Goal: Task Accomplishment & Management: Complete application form

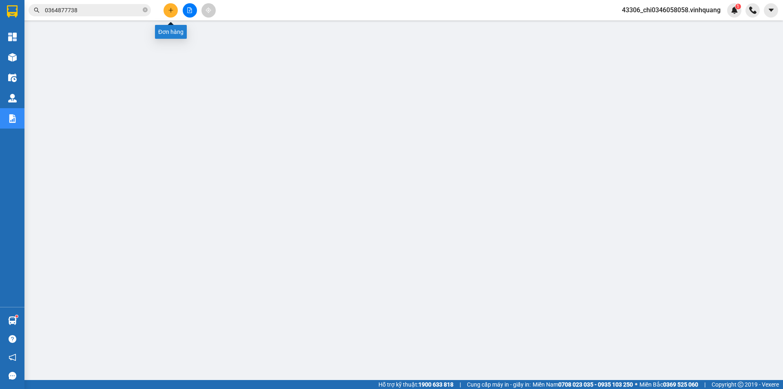
click at [174, 7] on button at bounding box center [170, 10] width 14 height 14
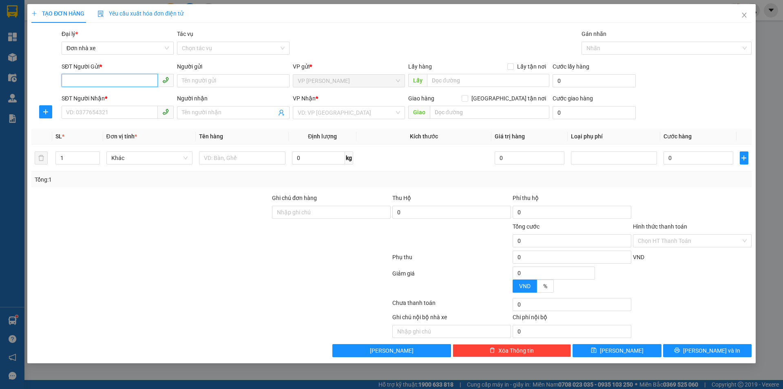
click at [91, 77] on input "SĐT Người Gửi *" at bounding box center [110, 80] width 96 height 13
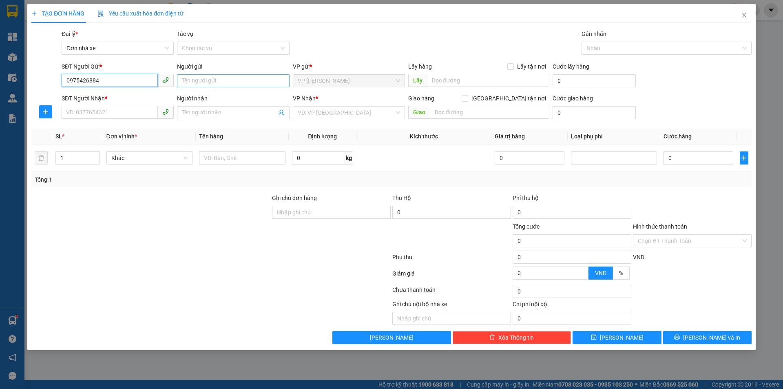
type input "0975426884"
click at [201, 83] on input "Người gửi" at bounding box center [233, 80] width 112 height 13
type input "D"
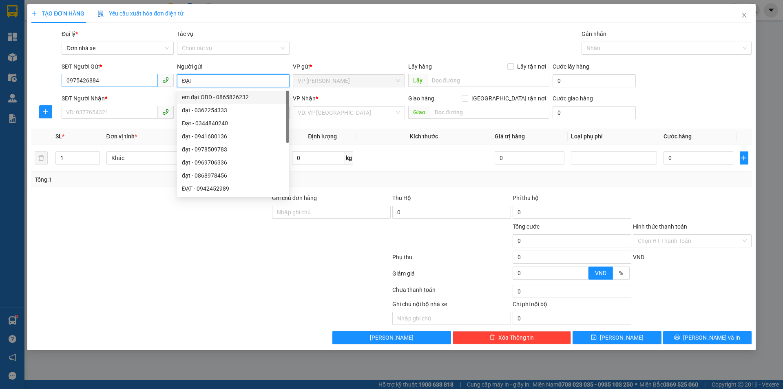
type input "ĐẠT"
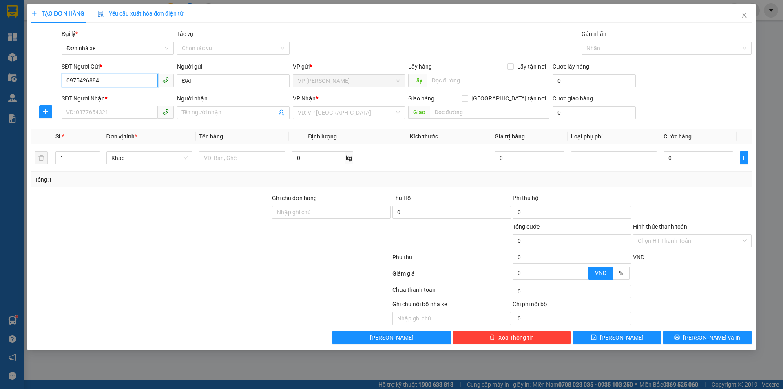
drag, startPoint x: 107, startPoint y: 79, endPoint x: 63, endPoint y: 81, distance: 44.5
click at [63, 81] on input "0975426884" at bounding box center [110, 80] width 96 height 13
click at [89, 108] on input "SĐT Người Nhận *" at bounding box center [110, 112] width 96 height 13
paste input "0975426884"
type input "0975426884"
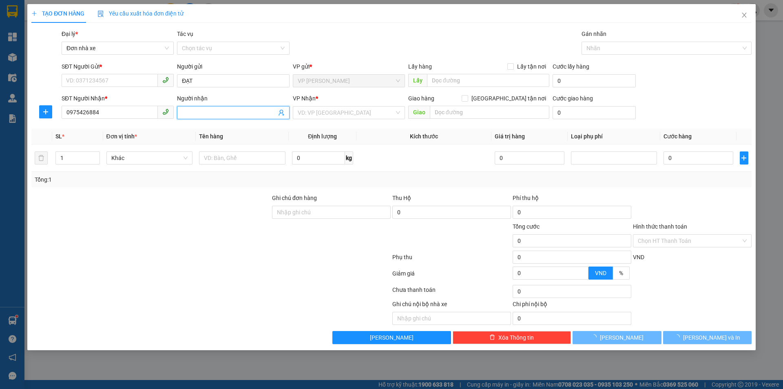
click at [190, 109] on input "Người nhận" at bounding box center [229, 112] width 94 height 9
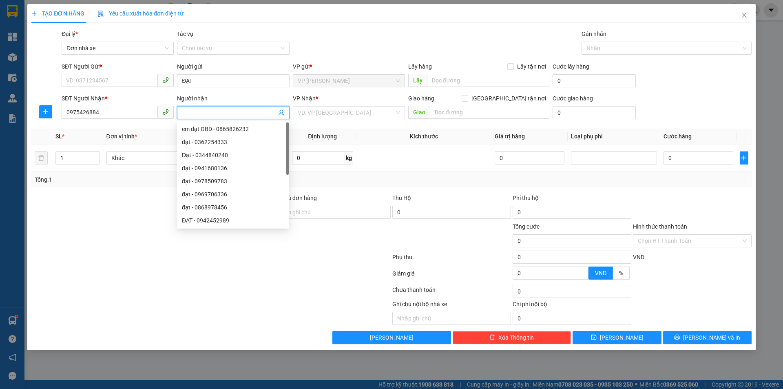
type input "D"
type input "ĐẠT"
click at [101, 83] on input "SĐT Người Gửi *" at bounding box center [110, 80] width 96 height 13
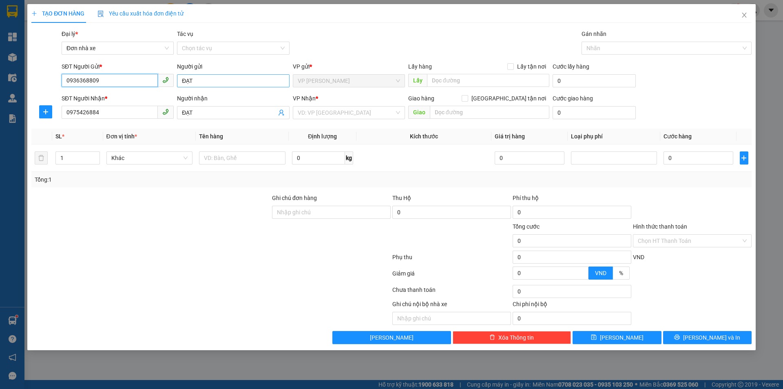
type input "0936368809"
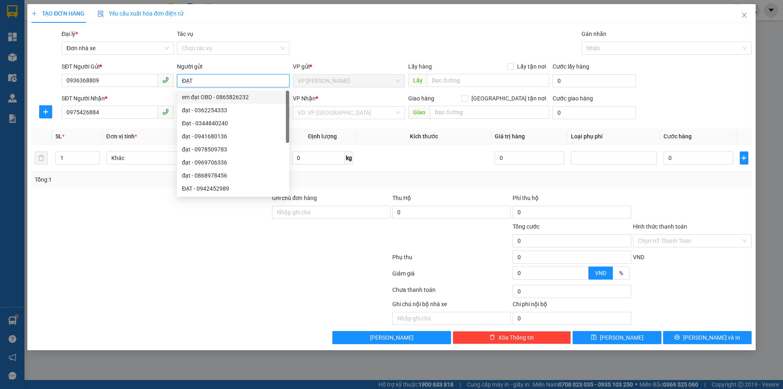
drag, startPoint x: 200, startPoint y: 78, endPoint x: 171, endPoint y: 73, distance: 29.5
click at [171, 73] on div "SĐT Người Gửi * 0936368809 Người gửi ĐẠT VP gửi * VP [PERSON_NAME] Lấy hàng Lấy…" at bounding box center [406, 76] width 693 height 29
type input "HỒNG"
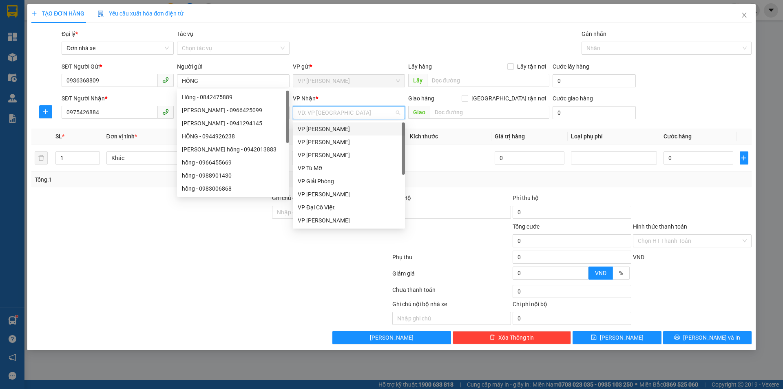
click at [321, 110] on input "search" at bounding box center [346, 112] width 97 height 12
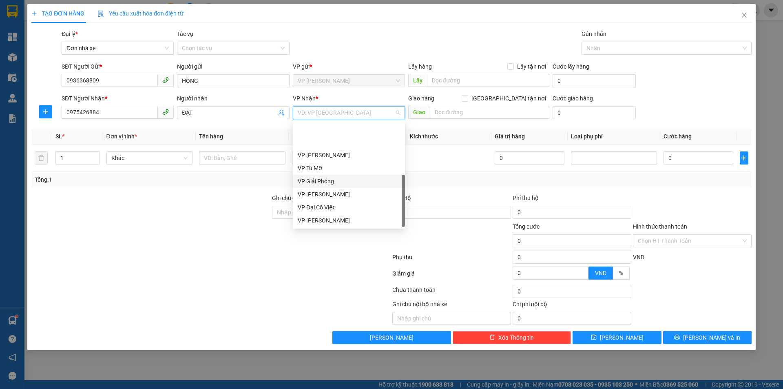
scroll to position [39, 0]
drag, startPoint x: 340, startPoint y: 206, endPoint x: 362, endPoint y: 191, distance: 27.6
click at [340, 206] on div "VP [PERSON_NAME]" at bounding box center [349, 207] width 102 height 9
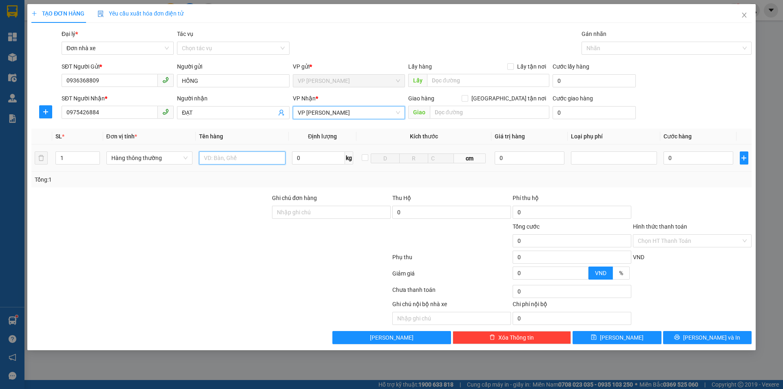
click at [241, 156] on input "text" at bounding box center [242, 157] width 86 height 13
type input "1 TÚI BÓNG TRĂNG"
click at [295, 155] on input "0" at bounding box center [318, 157] width 53 height 13
type input "6"
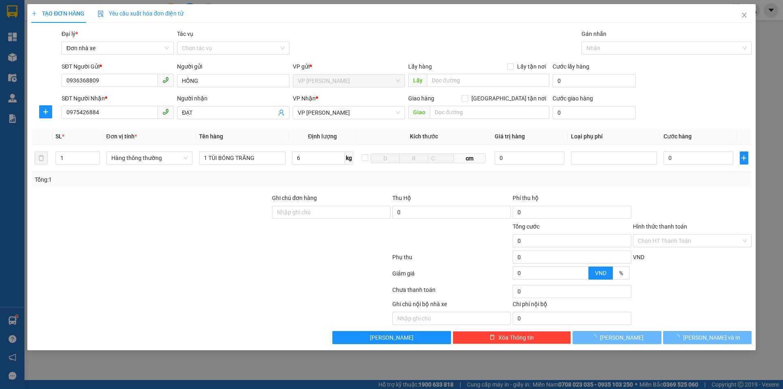
click at [697, 213] on div at bounding box center [692, 207] width 120 height 29
type input "40.000"
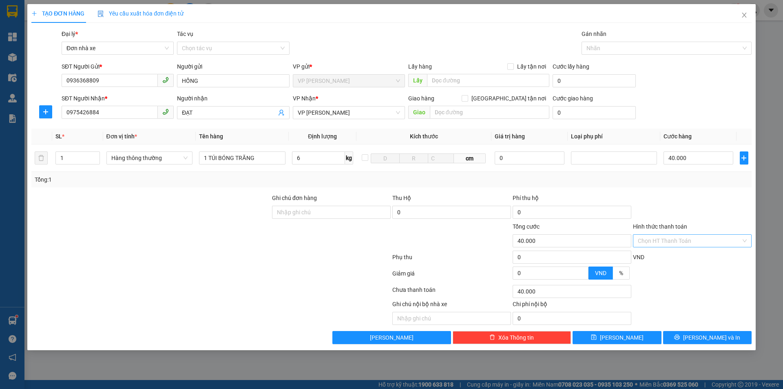
click at [684, 239] on input "Hình thức thanh toán" at bounding box center [689, 240] width 103 height 12
click at [671, 257] on div "Tại văn phòng" at bounding box center [692, 256] width 109 height 9
type input "0"
click at [700, 337] on span "[PERSON_NAME] và In" at bounding box center [711, 337] width 57 height 9
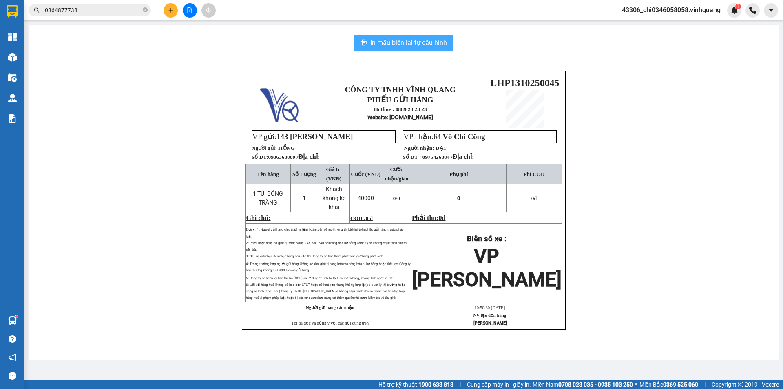
click at [395, 42] on span "In mẫu biên lai tự cấu hình" at bounding box center [408, 43] width 77 height 10
